Goal: Information Seeking & Learning: Learn about a topic

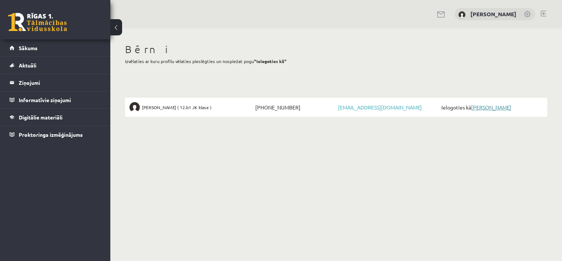
click at [485, 106] on link "[PERSON_NAME]" at bounding box center [491, 107] width 40 height 7
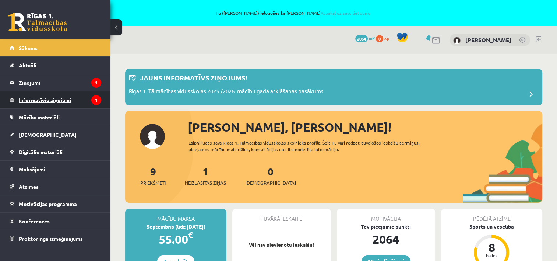
click at [43, 102] on legend "Informatīvie ziņojumi 1" at bounding box center [60, 99] width 82 height 17
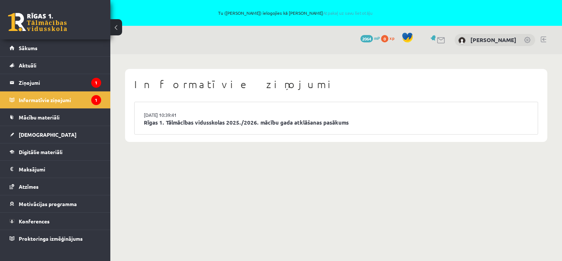
click at [272, 127] on li "27.08.2025 10:39:41 Rīgas 1. Tālmācības vidusskolas 2025./2026. mācību gada atk…" at bounding box center [336, 118] width 403 height 32
click at [273, 119] on link "Rīgas 1. Tālmācības vidusskolas 2025./2026. mācību gada atklāšanas pasākums" at bounding box center [336, 122] width 385 height 8
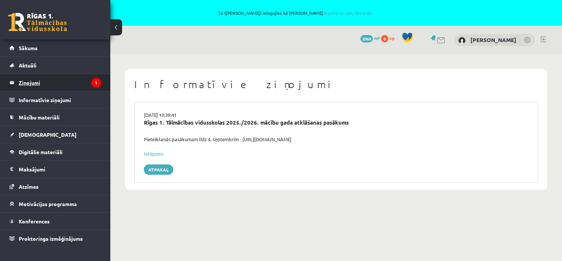
click at [33, 81] on legend "Ziņojumi 1" at bounding box center [60, 82] width 82 height 17
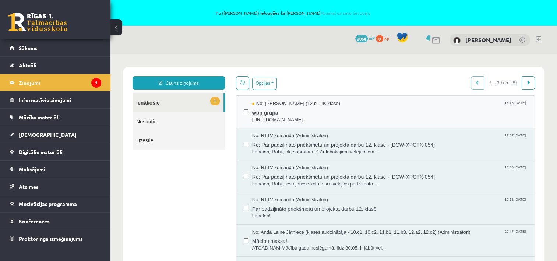
click at [277, 120] on span "https://chat.whatsapp.com/L1UxGhmvZJiE23YmzH1zUO?mode=ems_copy_t..." at bounding box center [389, 119] width 275 height 7
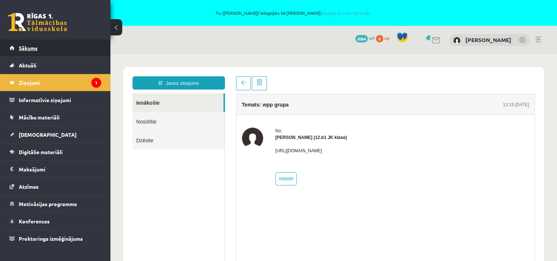
click at [23, 47] on span "Sākums" at bounding box center [28, 48] width 19 height 7
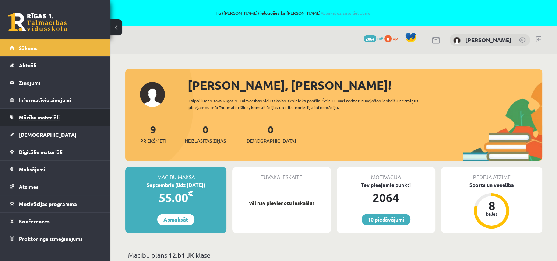
click at [35, 117] on span "Mācību materiāli" at bounding box center [39, 117] width 41 height 7
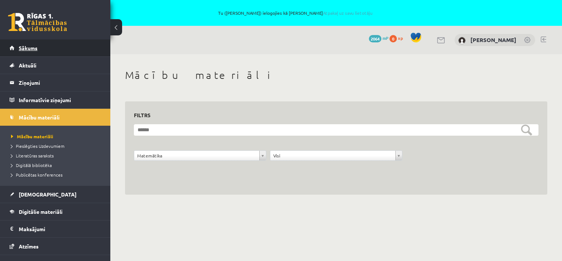
click at [29, 49] on span "Sākums" at bounding box center [28, 48] width 19 height 7
